Goal: Transaction & Acquisition: Purchase product/service

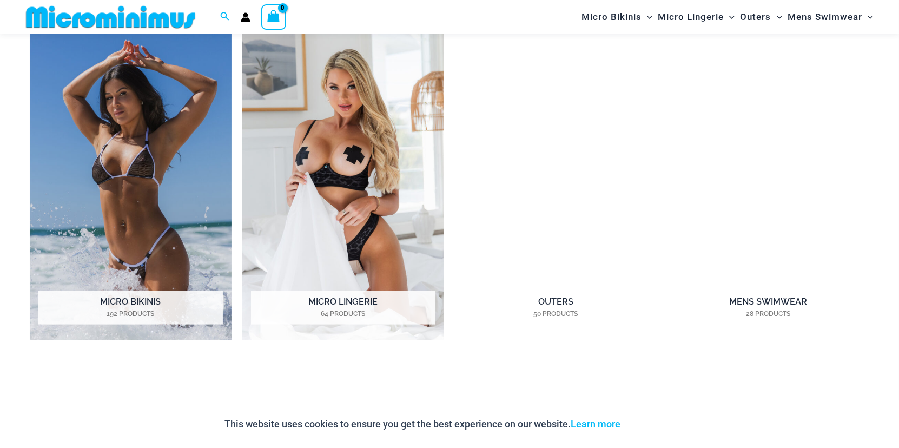
scroll to position [1018, 0]
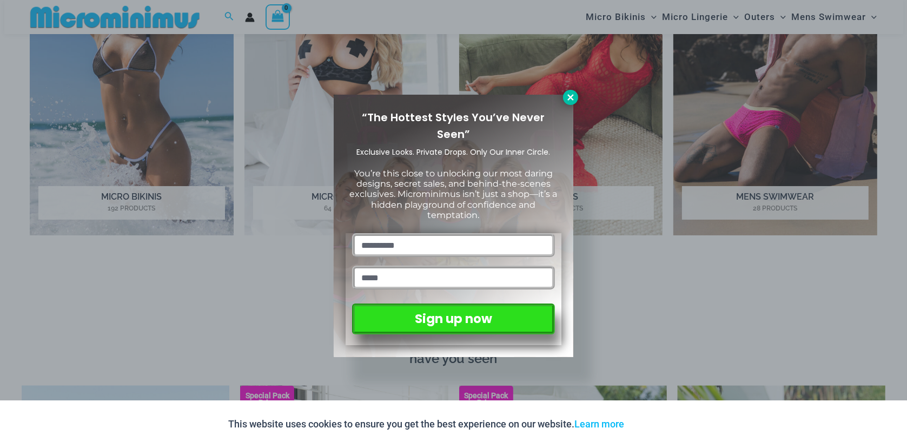
click at [570, 98] on icon at bounding box center [570, 97] width 6 height 6
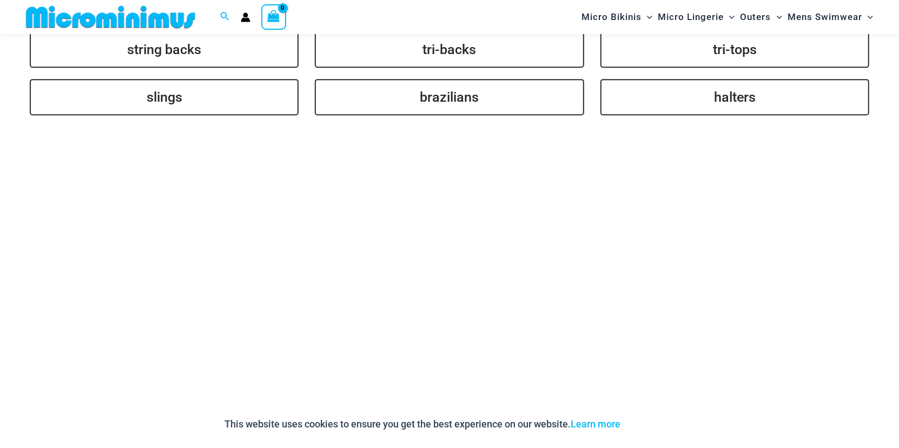
scroll to position [2749, 0]
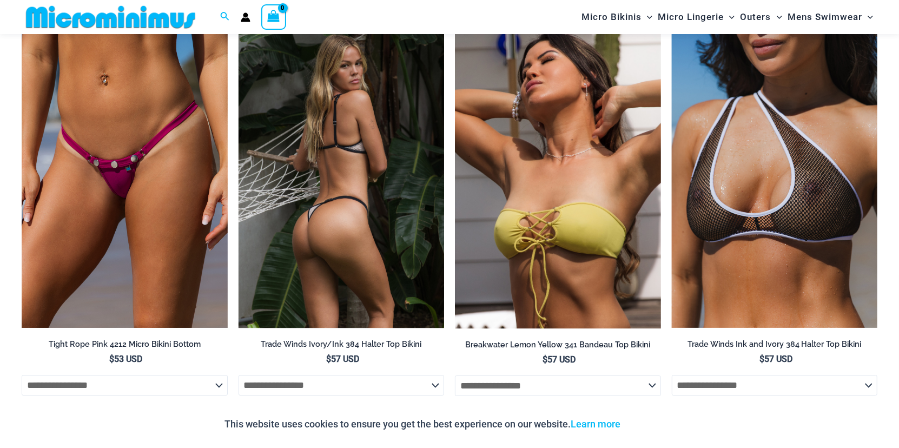
click at [424, 196] on img at bounding box center [342, 173] width 206 height 309
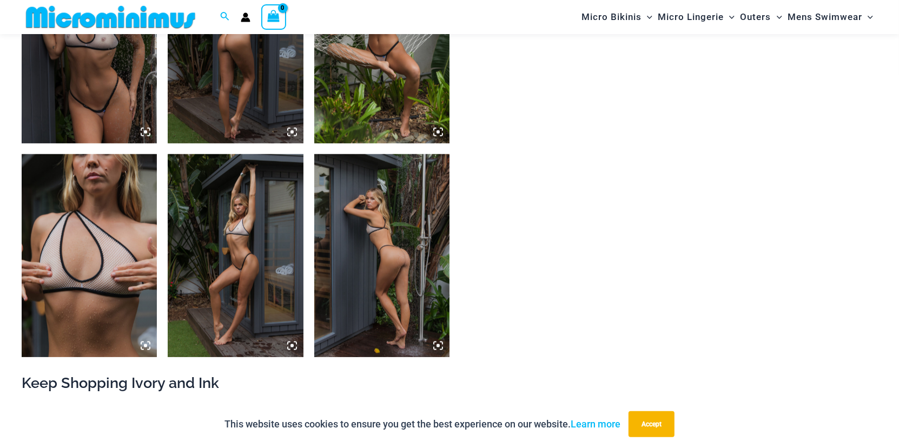
scroll to position [917, 0]
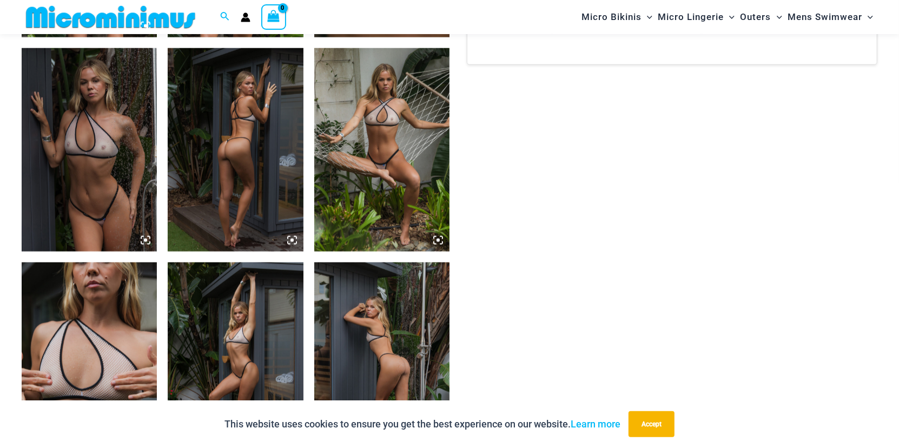
click at [400, 170] on img at bounding box center [381, 149] width 135 height 203
